Goal: Information Seeking & Learning: Learn about a topic

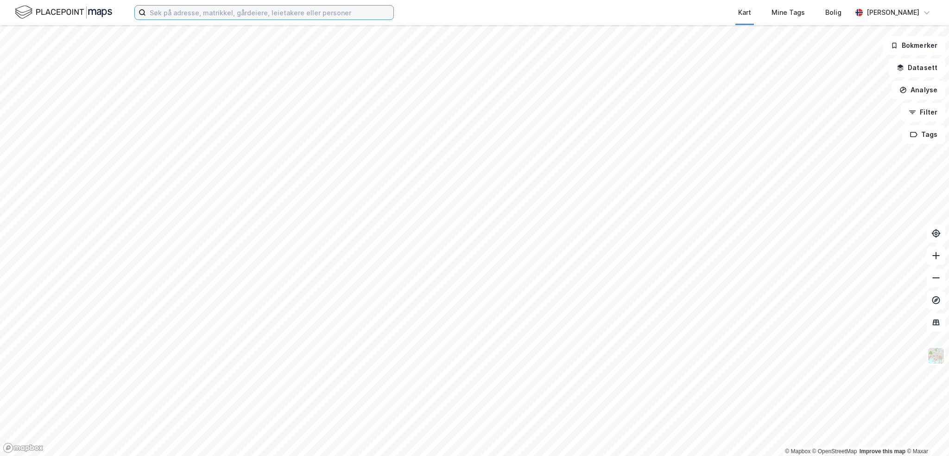
click at [318, 13] on input at bounding box center [269, 13] width 247 height 14
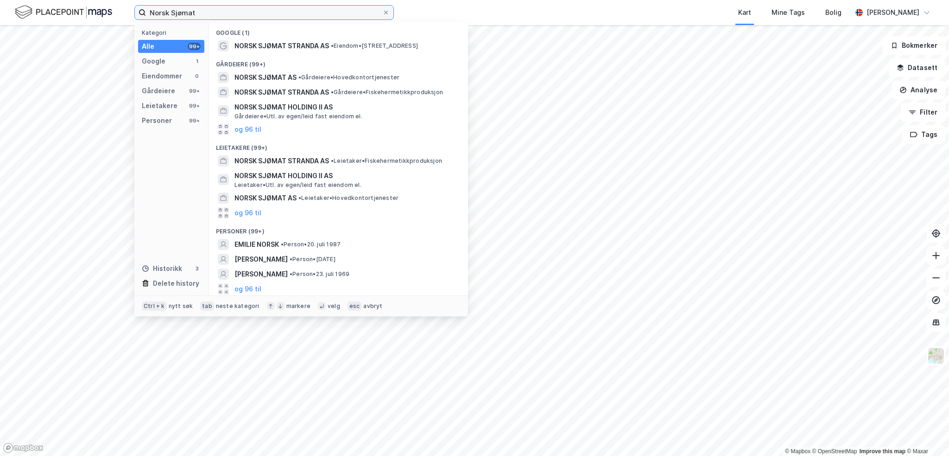
type input "Norsk Sjømat"
click at [275, 93] on span "NORSK SJØMAT STRANDA AS" at bounding box center [282, 92] width 95 height 11
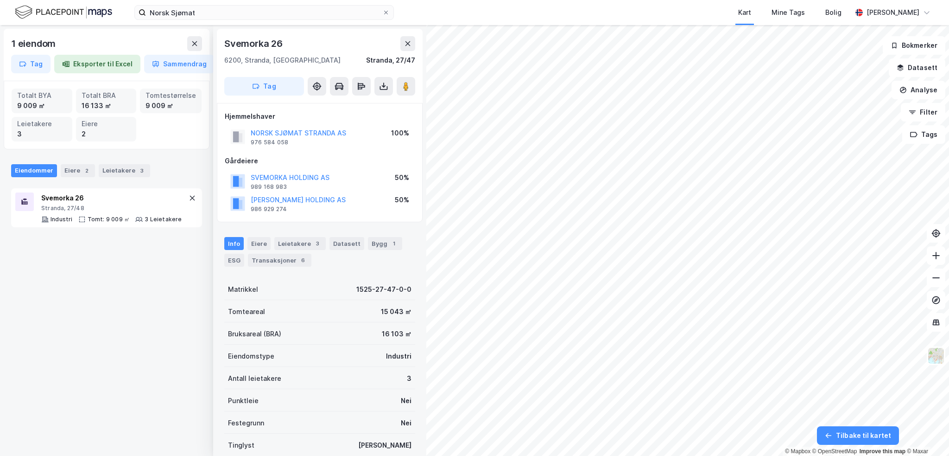
click at [0, 0] on button "NORSK SJØMAT STRANDA AS" at bounding box center [0, 0] width 0 height 0
